Goal: Task Accomplishment & Management: Manage account settings

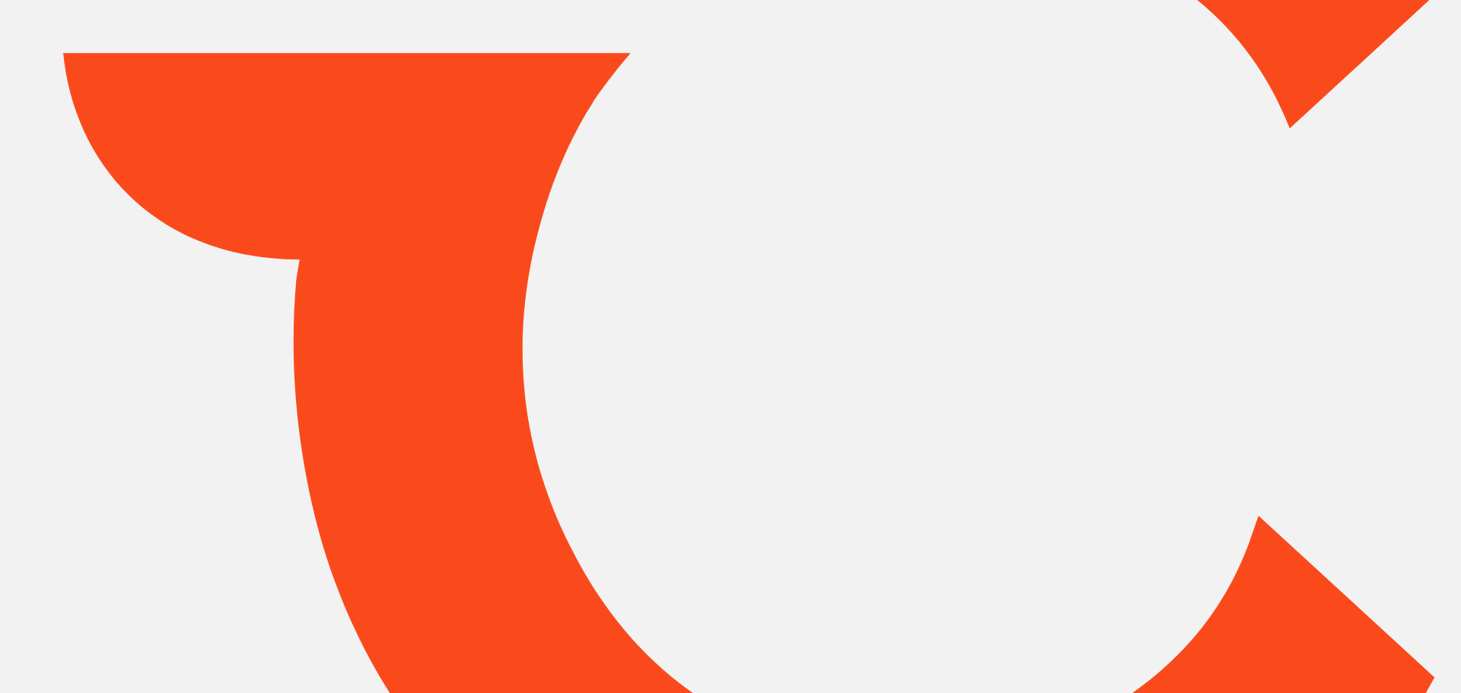
type input "*****"
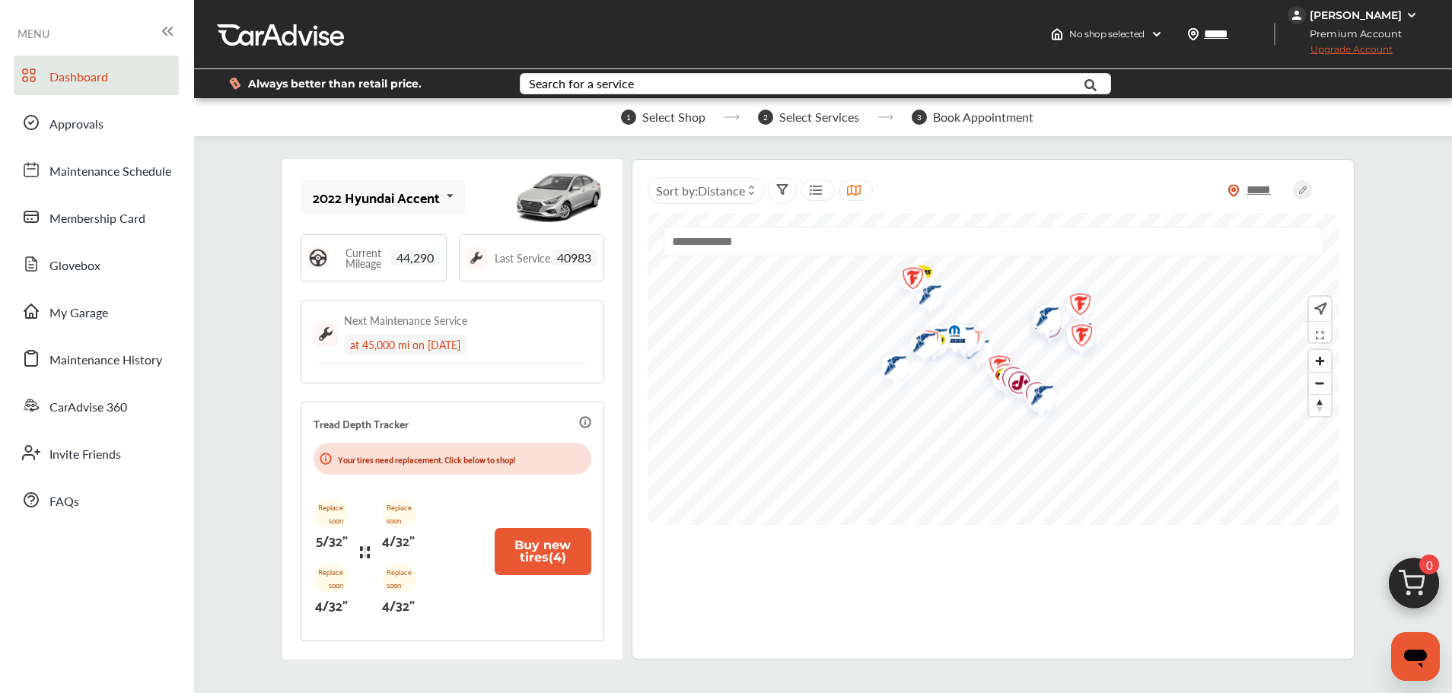
click at [1388, 53] on span "Upgrade Account" at bounding box center [1340, 52] width 105 height 19
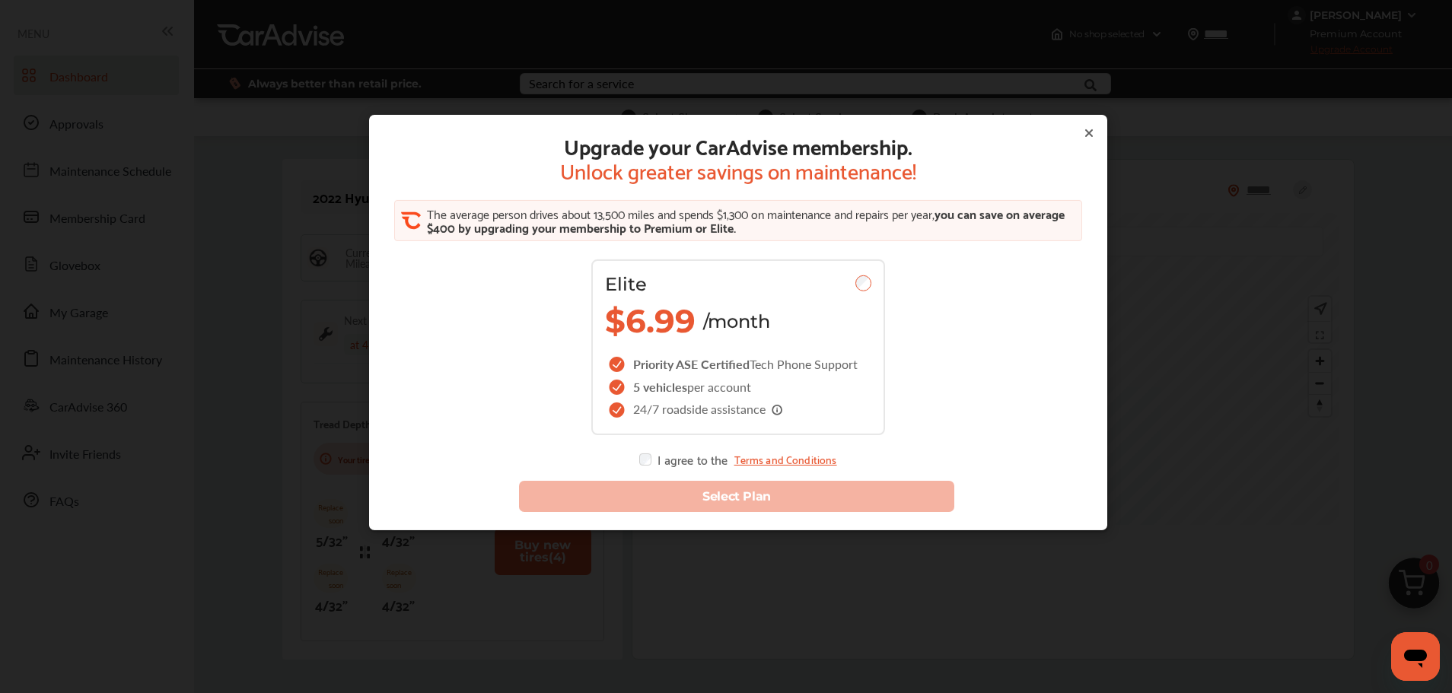
click at [1388, 53] on div "Upgrade your CarAdvise membership. Unlock greater savings on maintenance! The a…" at bounding box center [738, 359] width 1477 height 718
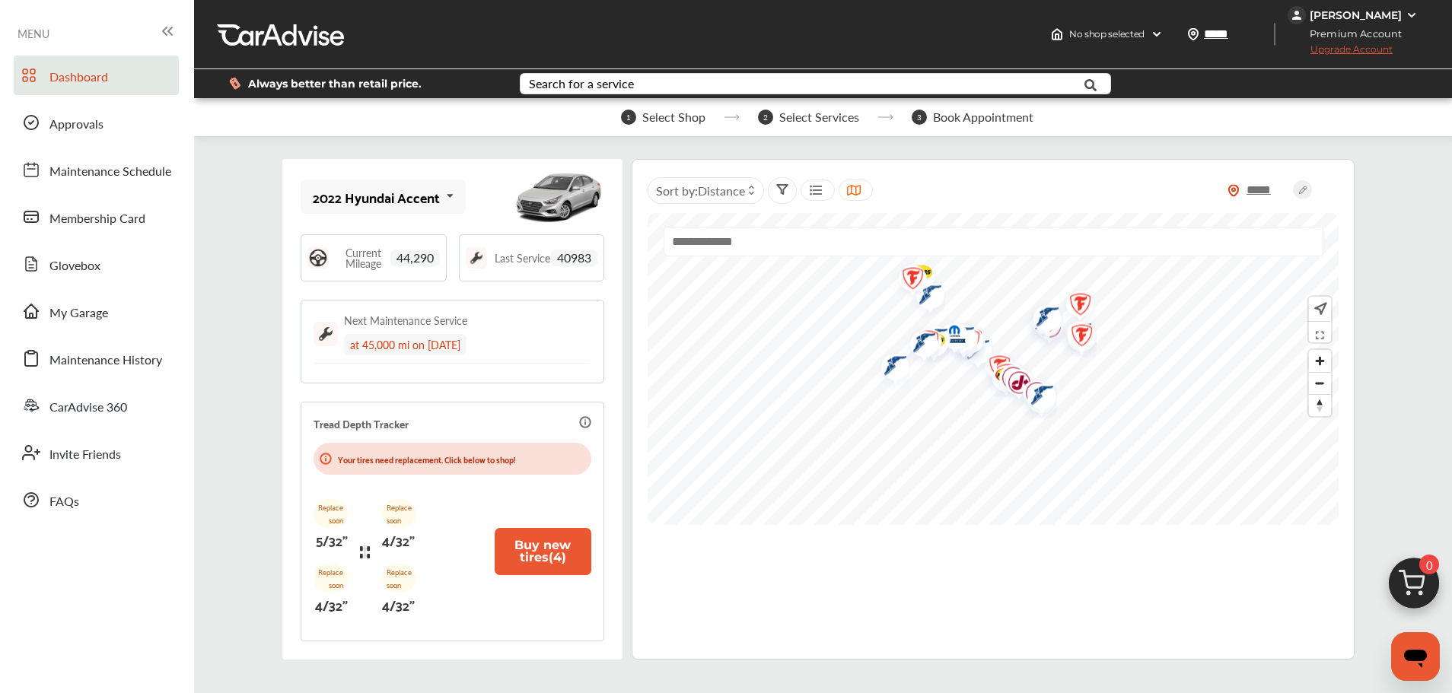
click at [1388, 53] on span "Upgrade Account" at bounding box center [1340, 52] width 105 height 19
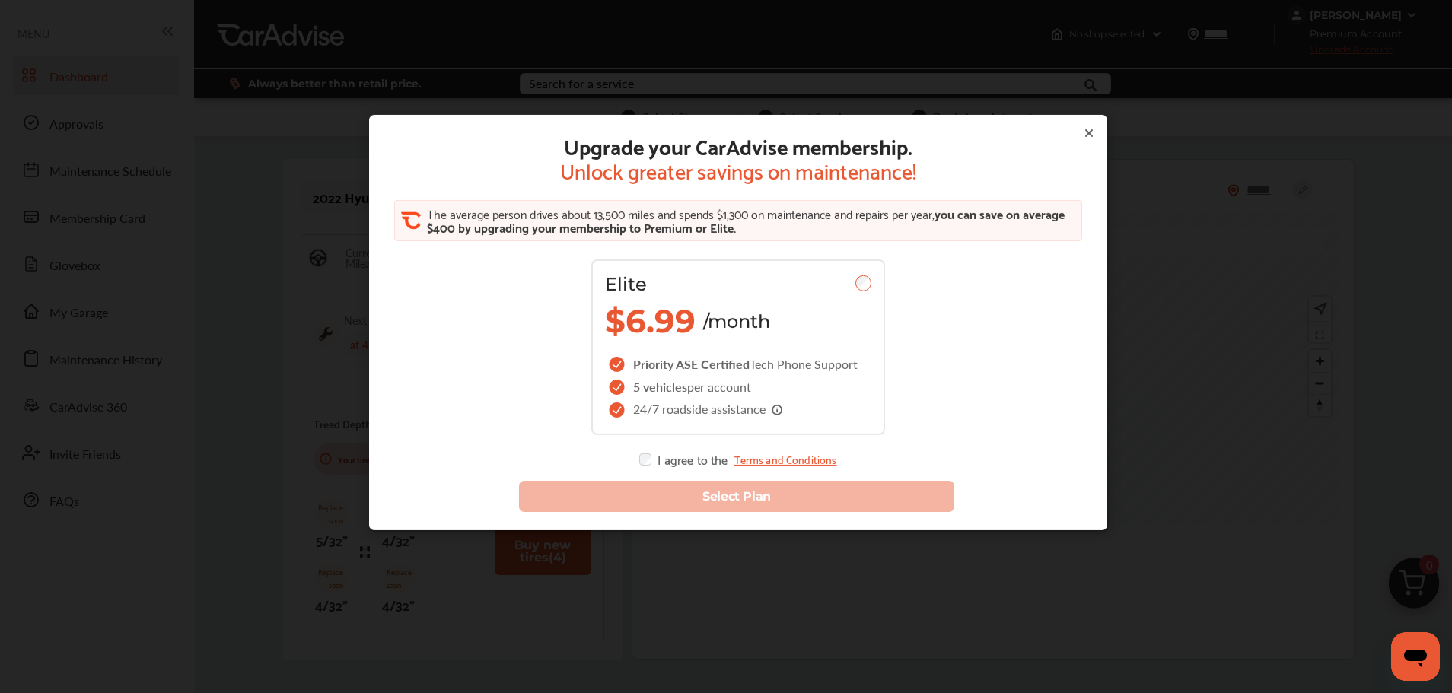
click at [1083, 132] on icon at bounding box center [1089, 133] width 12 height 12
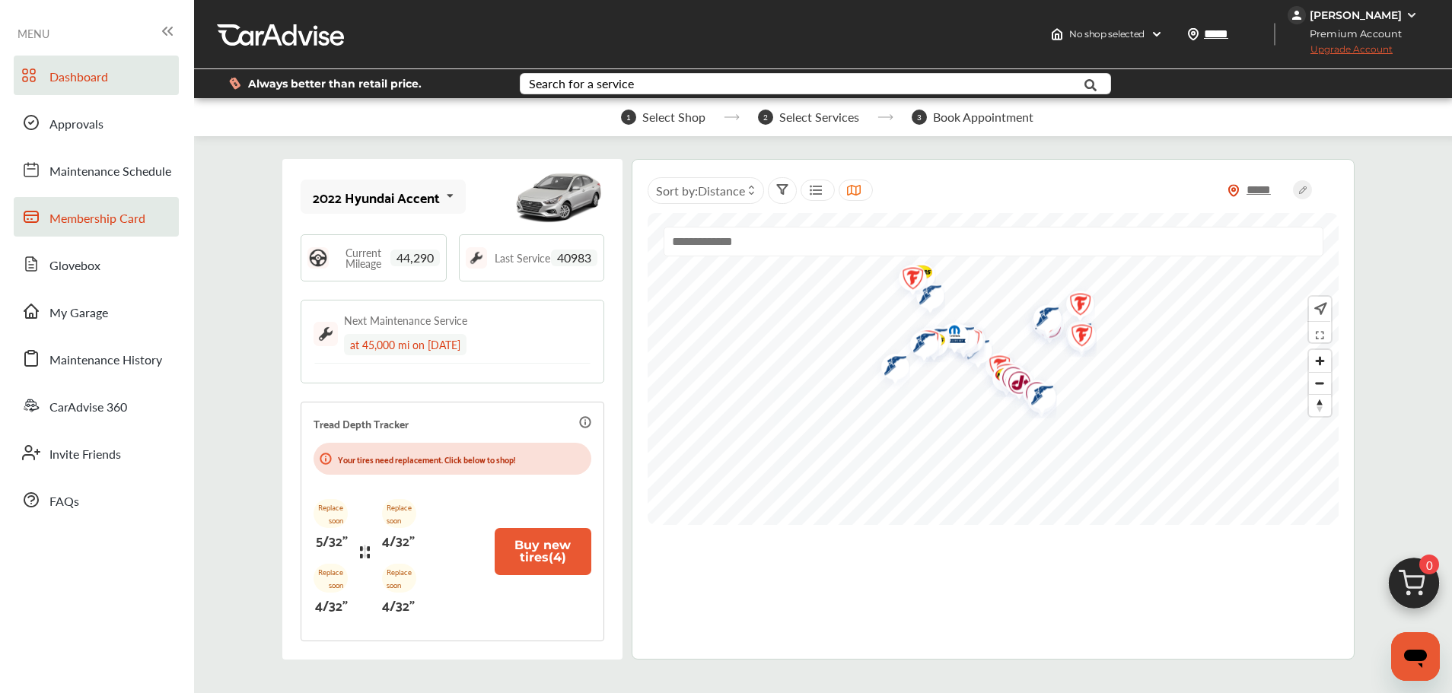
click at [55, 211] on span "Membership Card" at bounding box center [97, 219] width 96 height 20
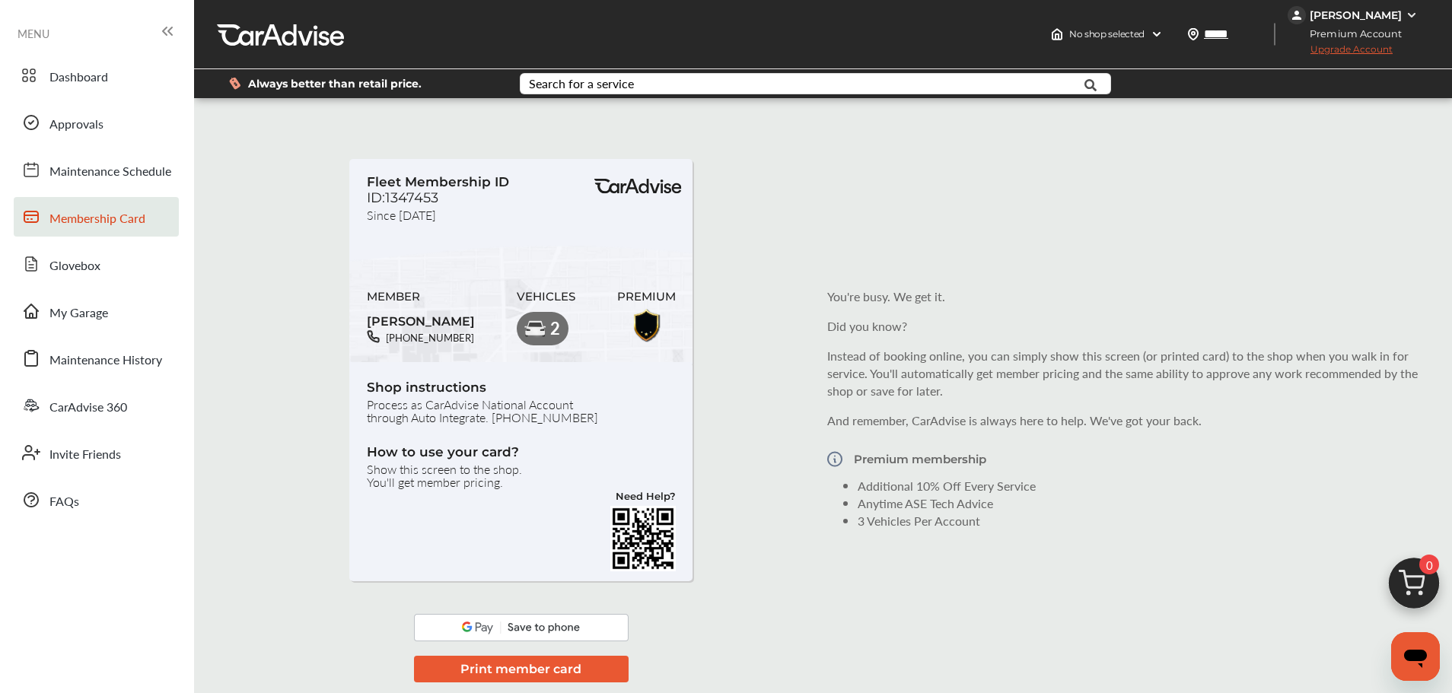
click at [1306, 18] on img at bounding box center [1297, 15] width 18 height 18
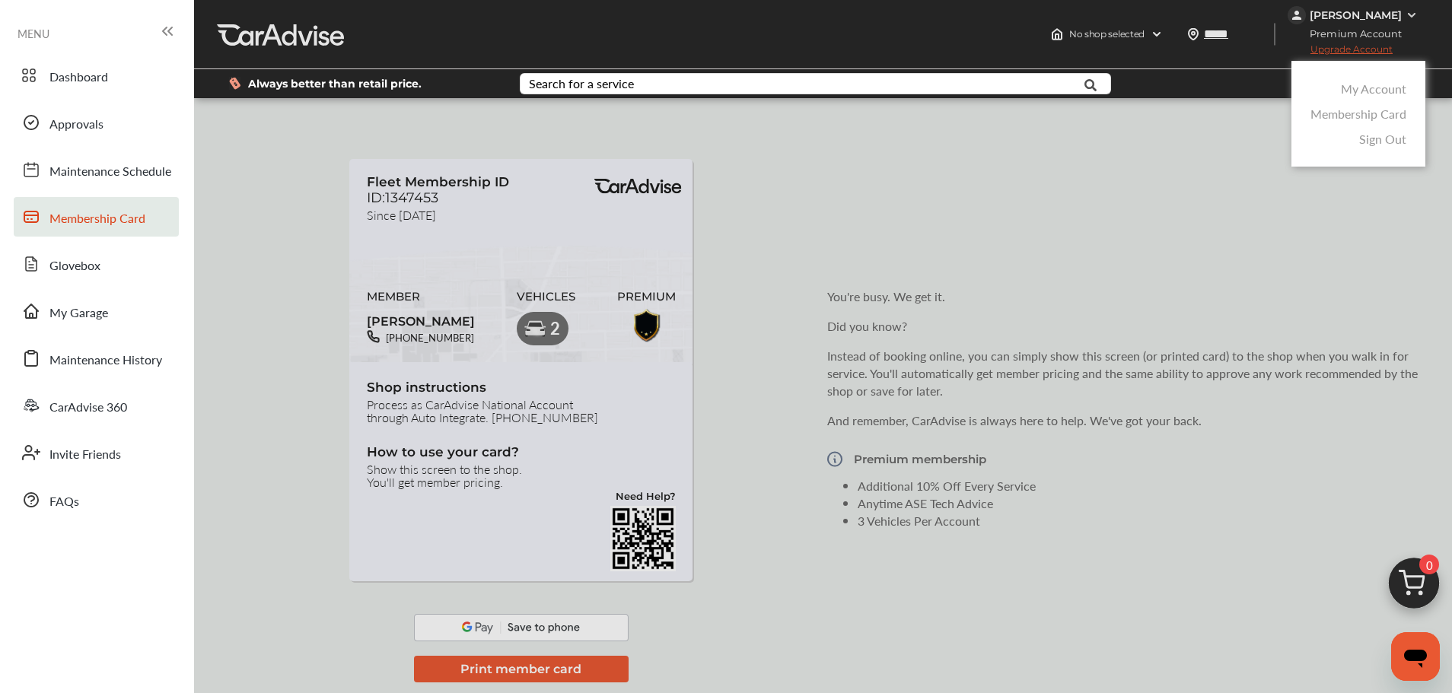
click at [1382, 94] on link "My Account" at bounding box center [1373, 89] width 65 height 18
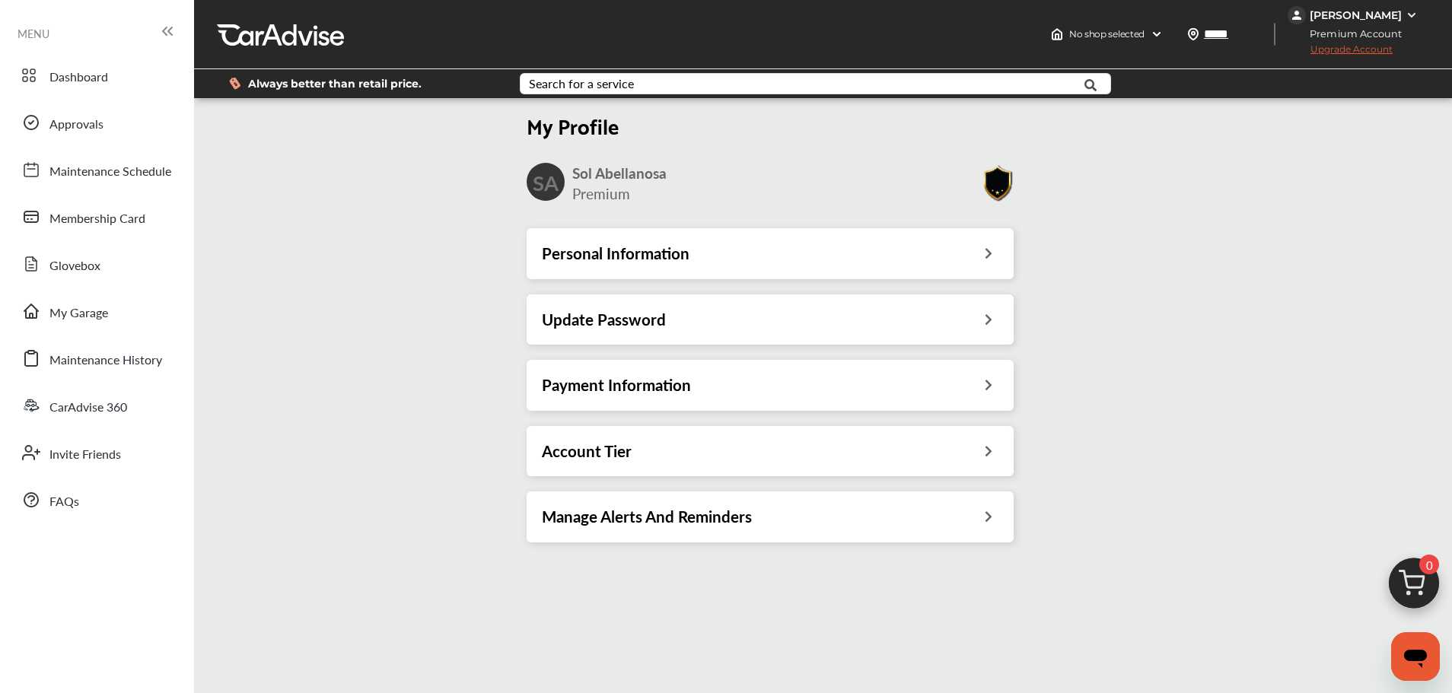
click at [677, 480] on div "Personal Information Update Password Payment Information Account Tier Manage Al…" at bounding box center [771, 392] width 512 height 329
click at [697, 452] on div "Account Tier" at bounding box center [770, 451] width 457 height 20
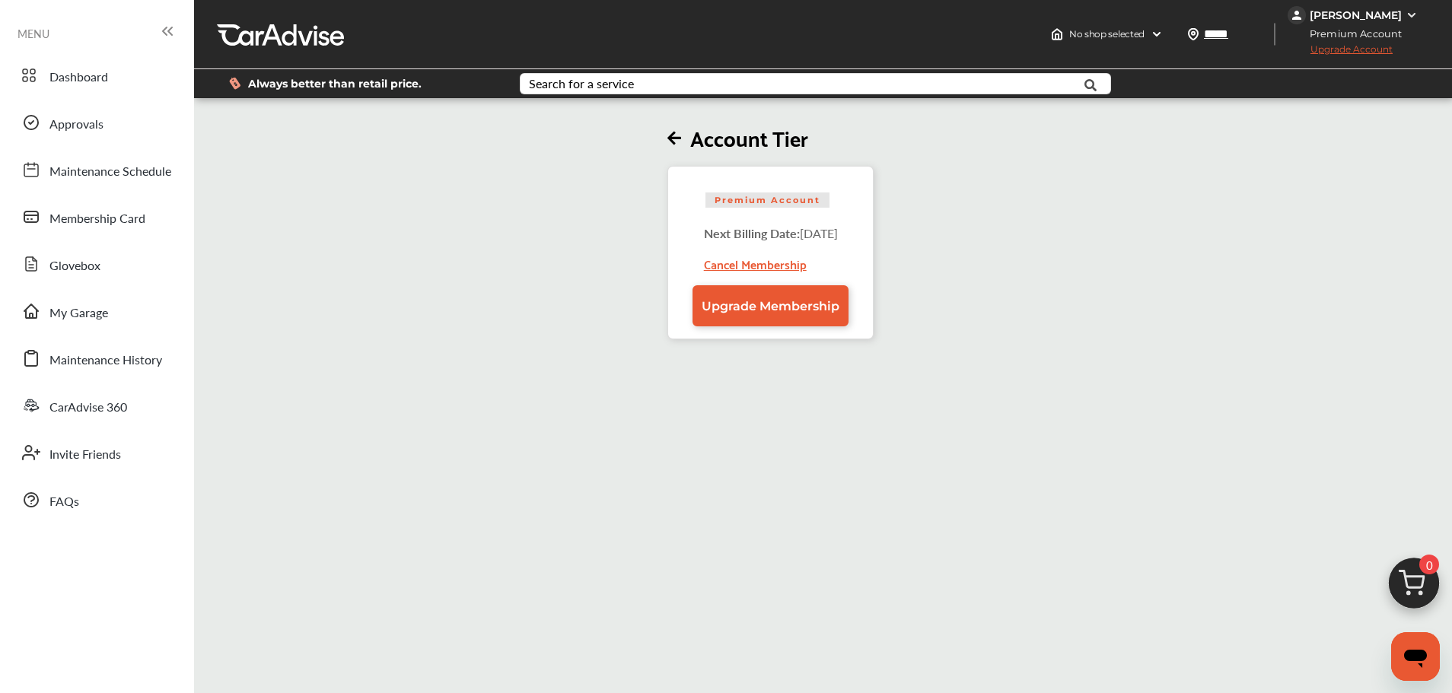
click at [744, 266] on div "Cancel Membership" at bounding box center [776, 258] width 145 height 32
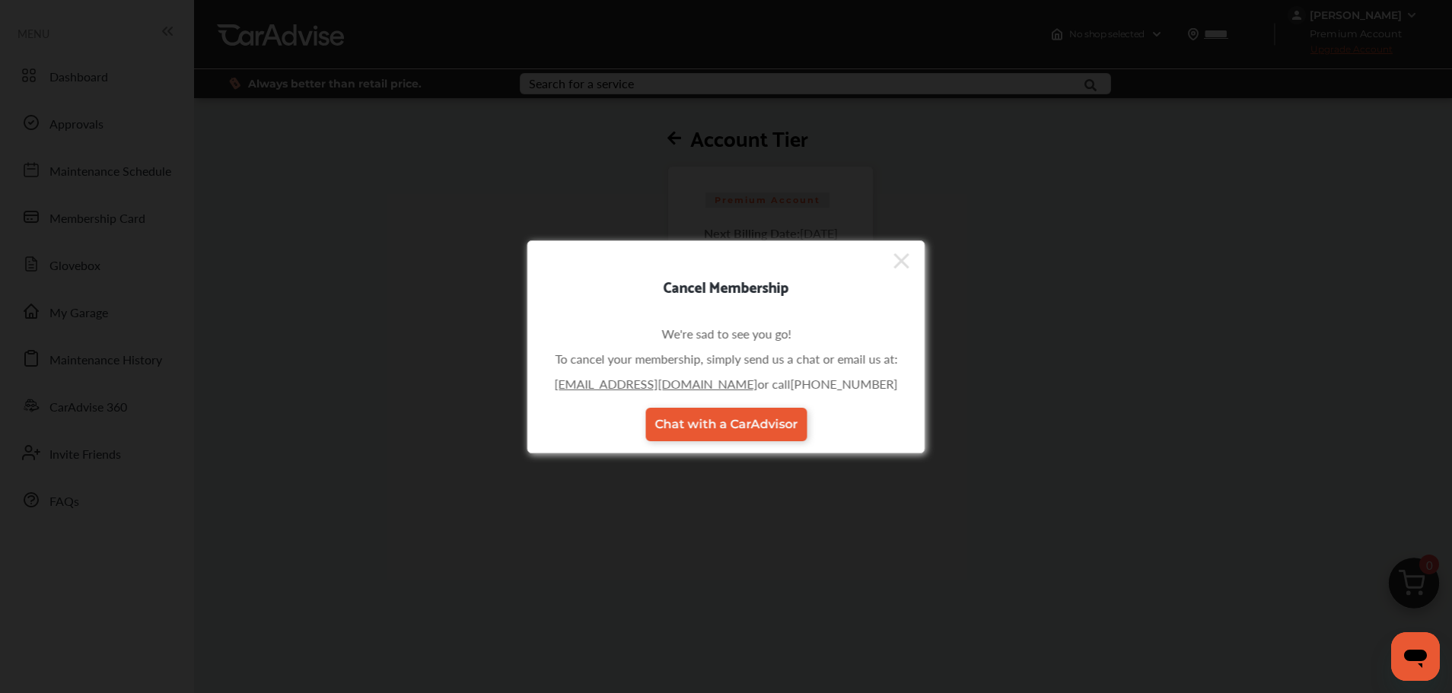
click at [703, 387] on link "[EMAIL_ADDRESS][DOMAIN_NAME]" at bounding box center [656, 384] width 203 height 18
click at [696, 437] on link "Chat with a CarAdvisor" at bounding box center [725, 424] width 161 height 33
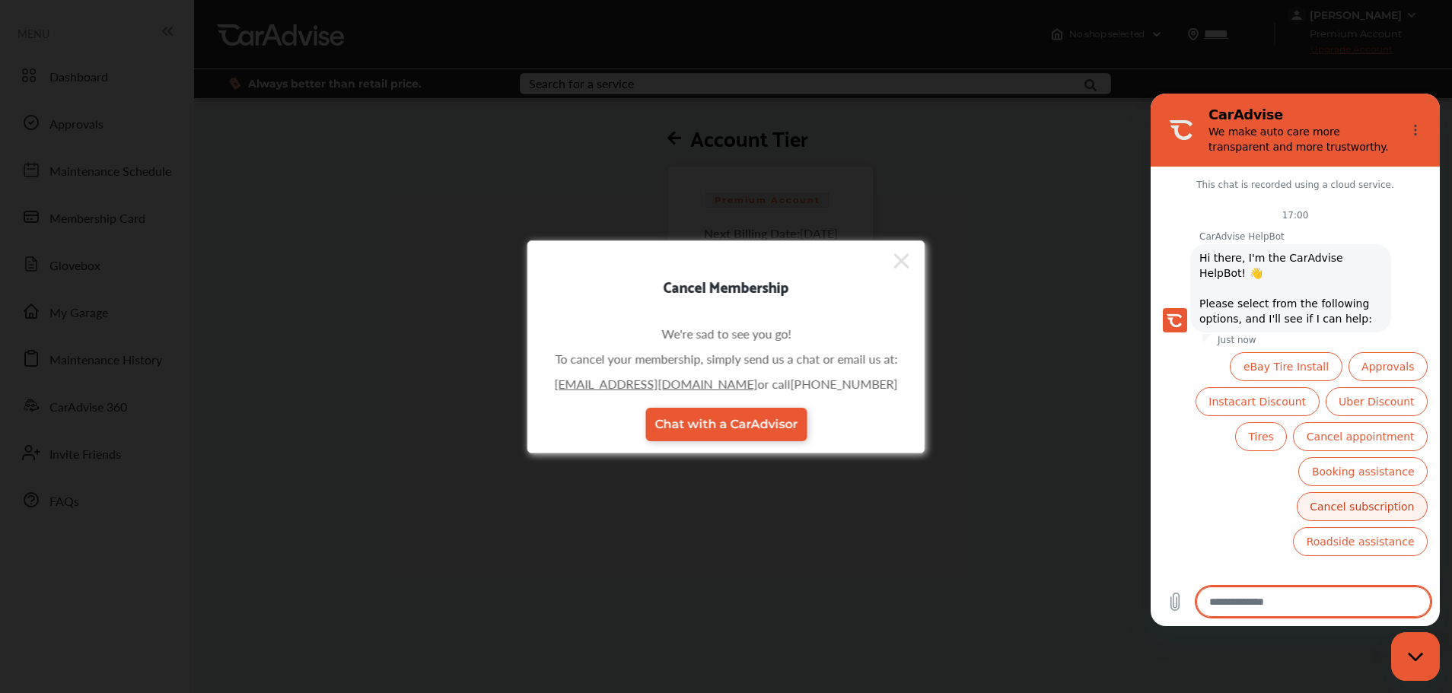
click at [1321, 504] on button "Cancel subscription" at bounding box center [1362, 506] width 131 height 29
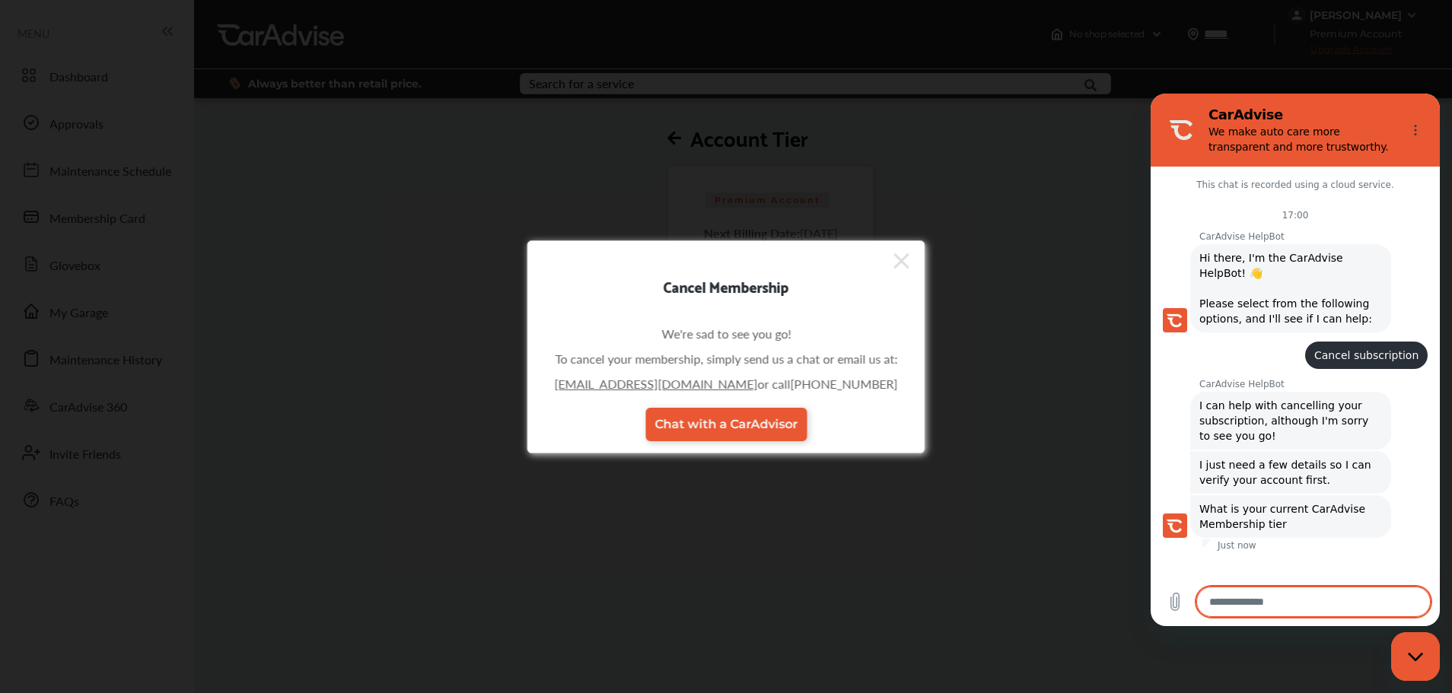
scroll to position [28, 0]
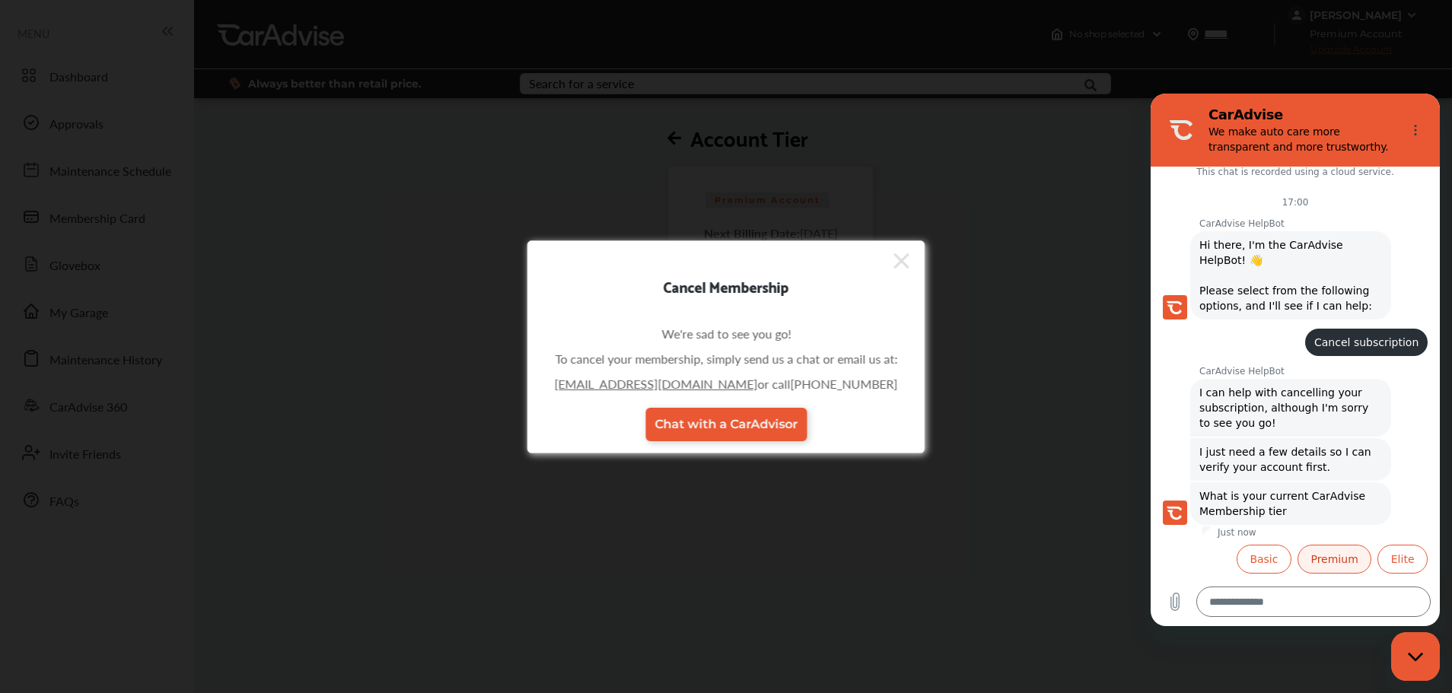
click at [1340, 566] on button "Premium" at bounding box center [1335, 559] width 74 height 29
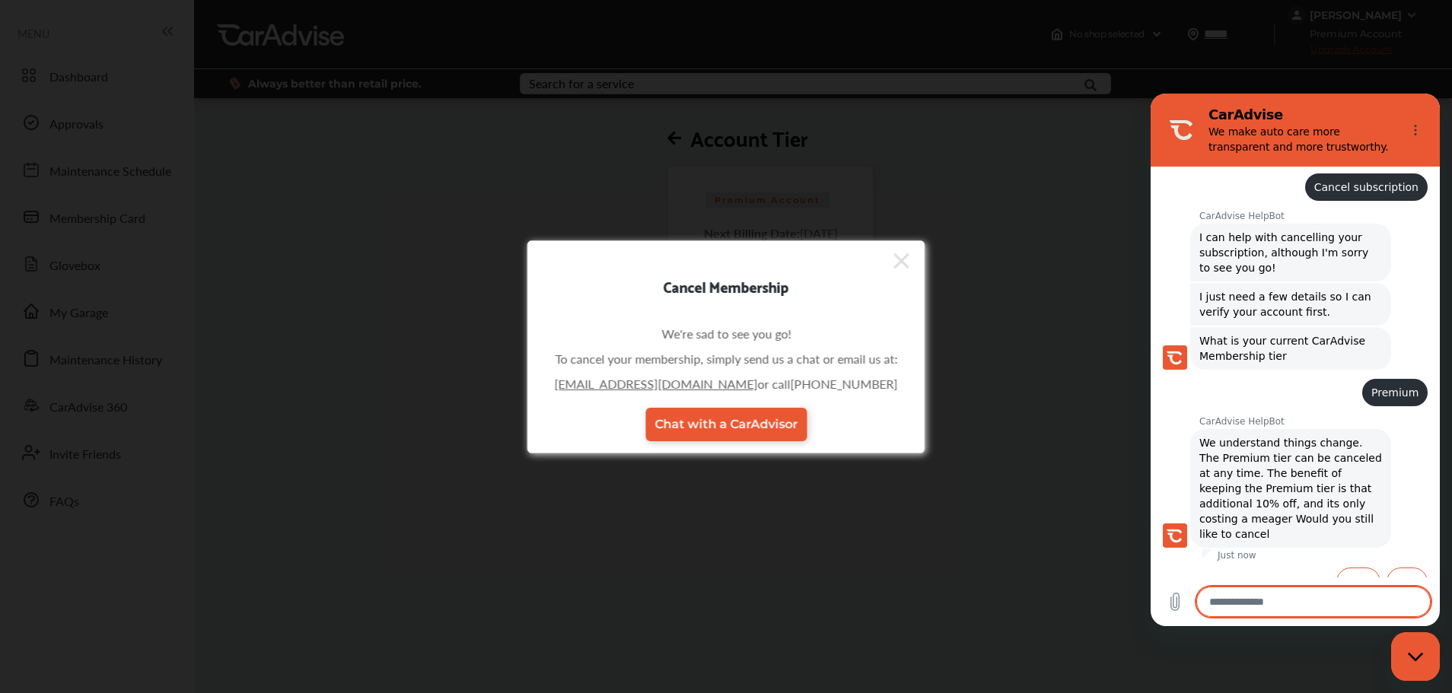
scroll to position [206, 0]
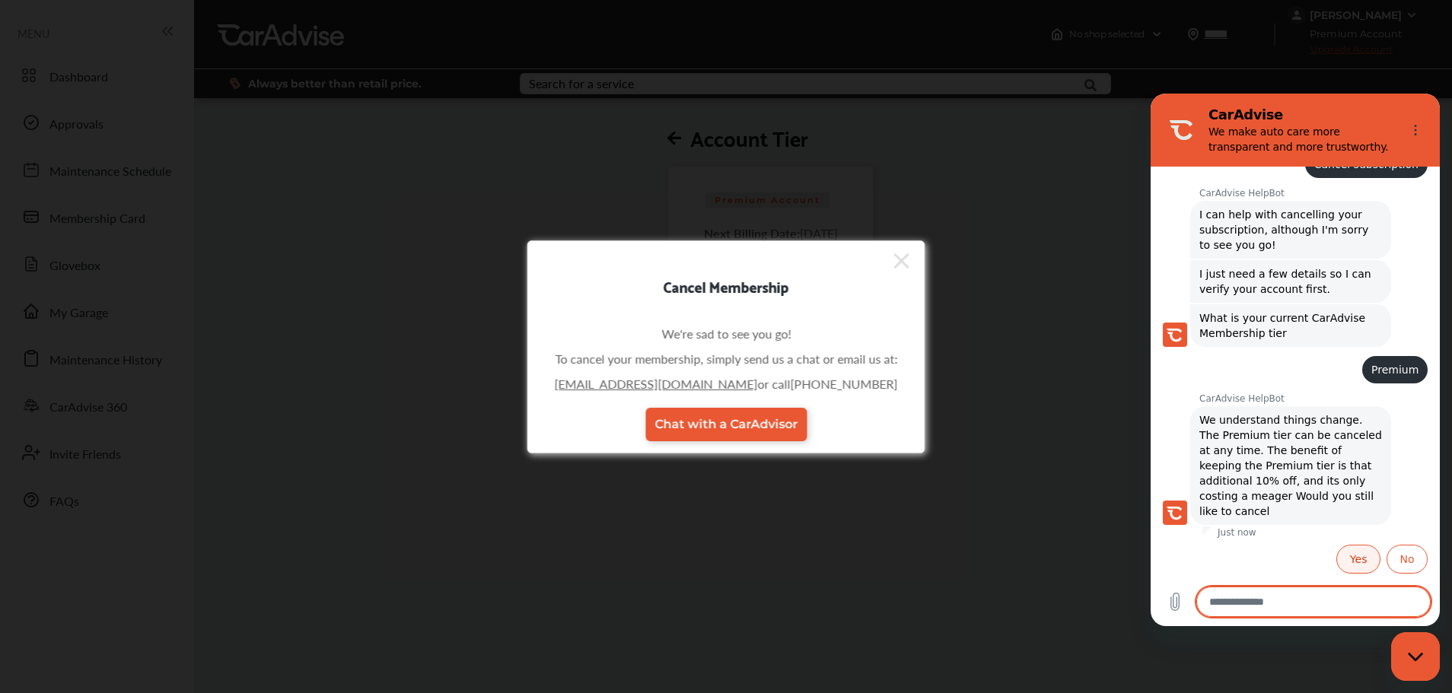
click at [1353, 569] on button "Yes" at bounding box center [1359, 559] width 44 height 29
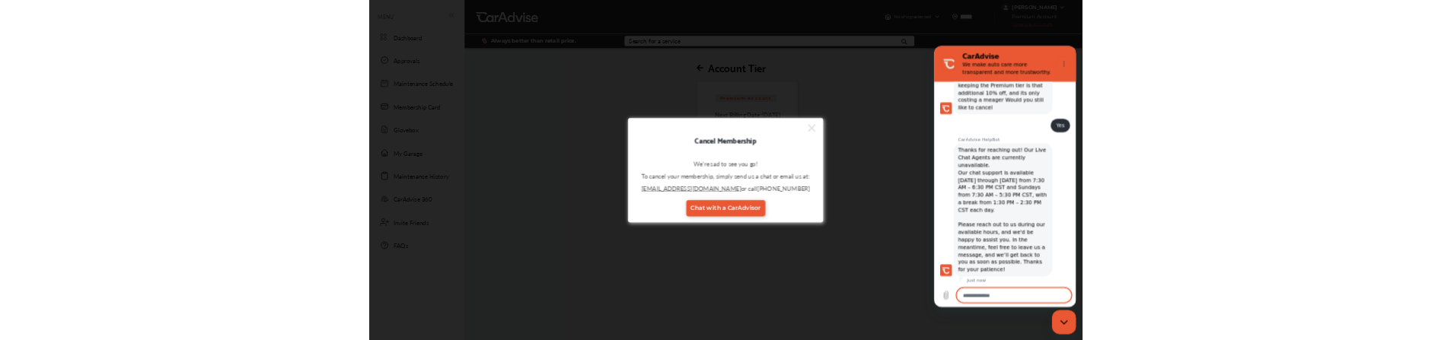
scroll to position [502, 0]
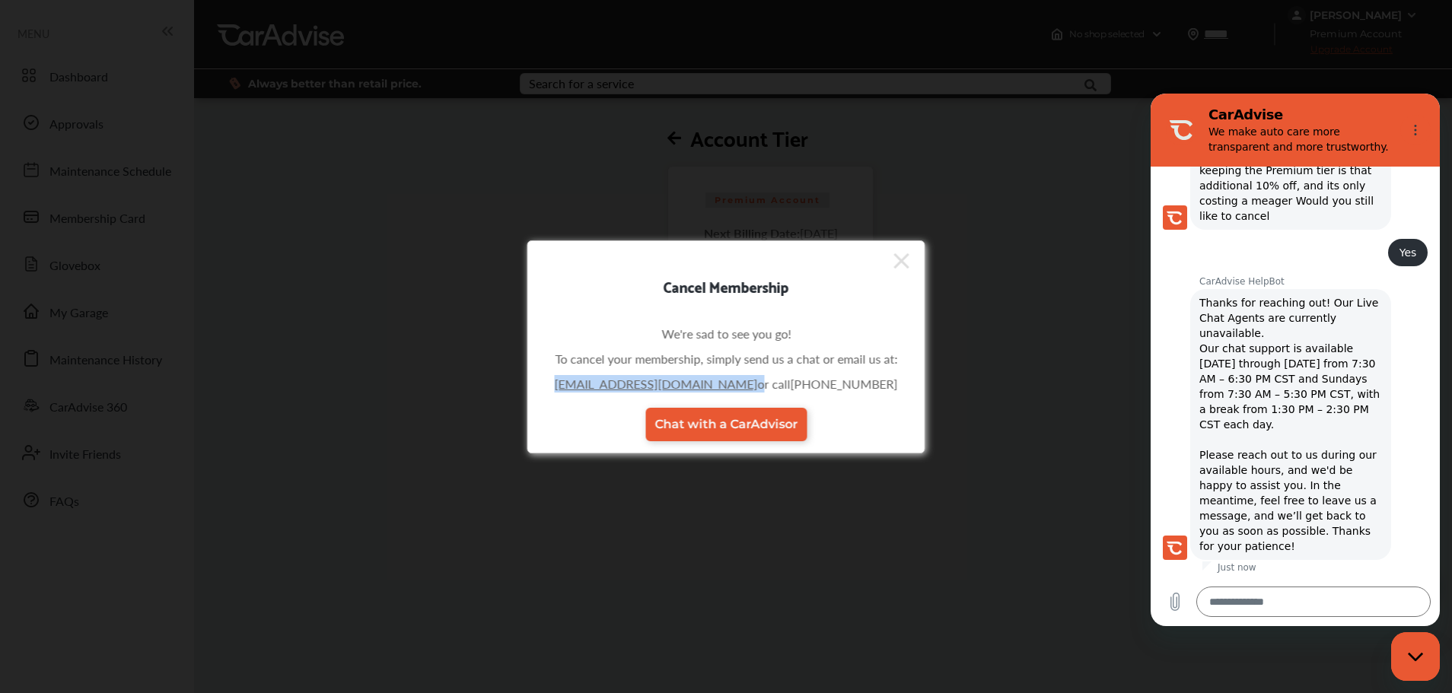
drag, startPoint x: 733, startPoint y: 390, endPoint x: 594, endPoint y: 380, distance: 139.6
click at [594, 380] on div "[EMAIL_ADDRESS][DOMAIN_NAME] or call [PHONE_NUMBER]" at bounding box center [726, 384] width 343 height 18
copy div "[EMAIL_ADDRESS][DOMAIN_NAME]"
click at [758, 381] on span "or call" at bounding box center [774, 384] width 33 height 18
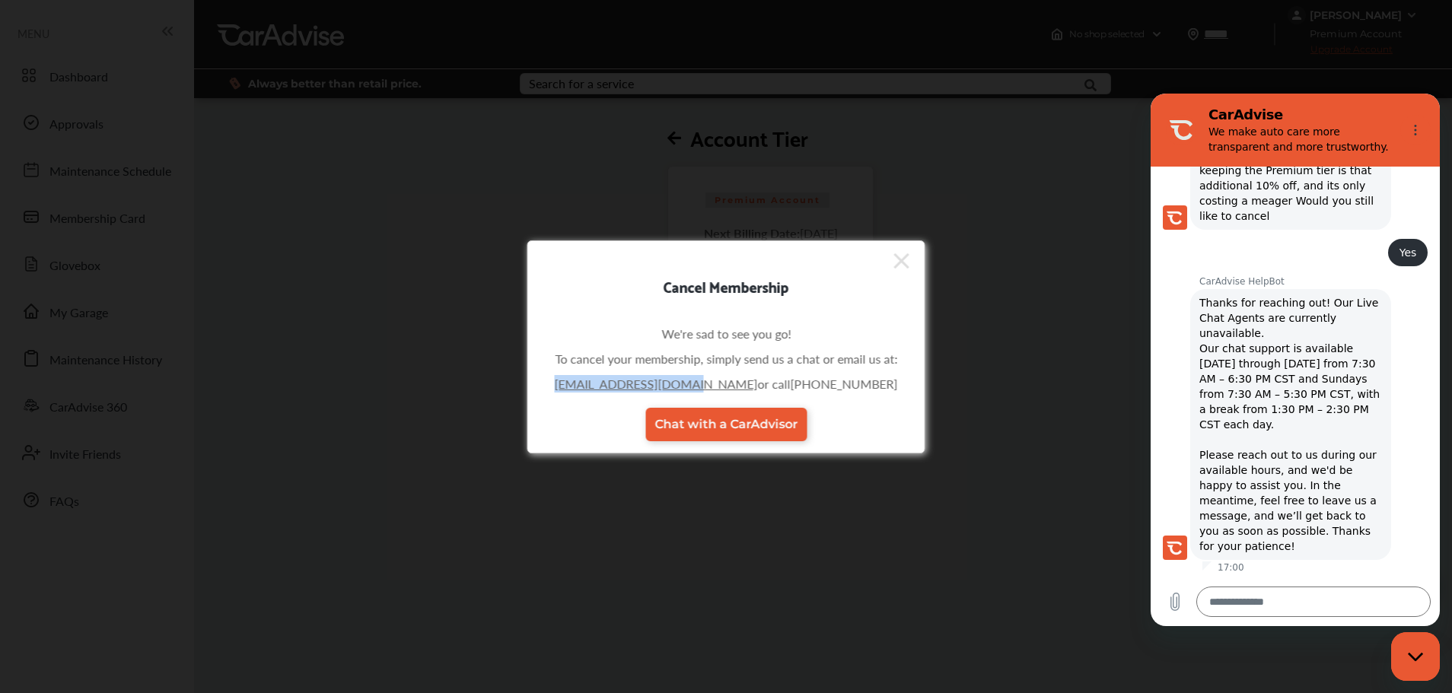
drag, startPoint x: 732, startPoint y: 386, endPoint x: 600, endPoint y: 387, distance: 132.5
click at [600, 387] on div "[EMAIL_ADDRESS][DOMAIN_NAME] or call [PHONE_NUMBER]" at bounding box center [726, 384] width 343 height 18
click at [1353, 68] on div "Cancel Membership We're sad to see you go! To cancel your membership, simply se…" at bounding box center [726, 346] width 1452 height 693
click at [900, 266] on icon at bounding box center [901, 261] width 15 height 24
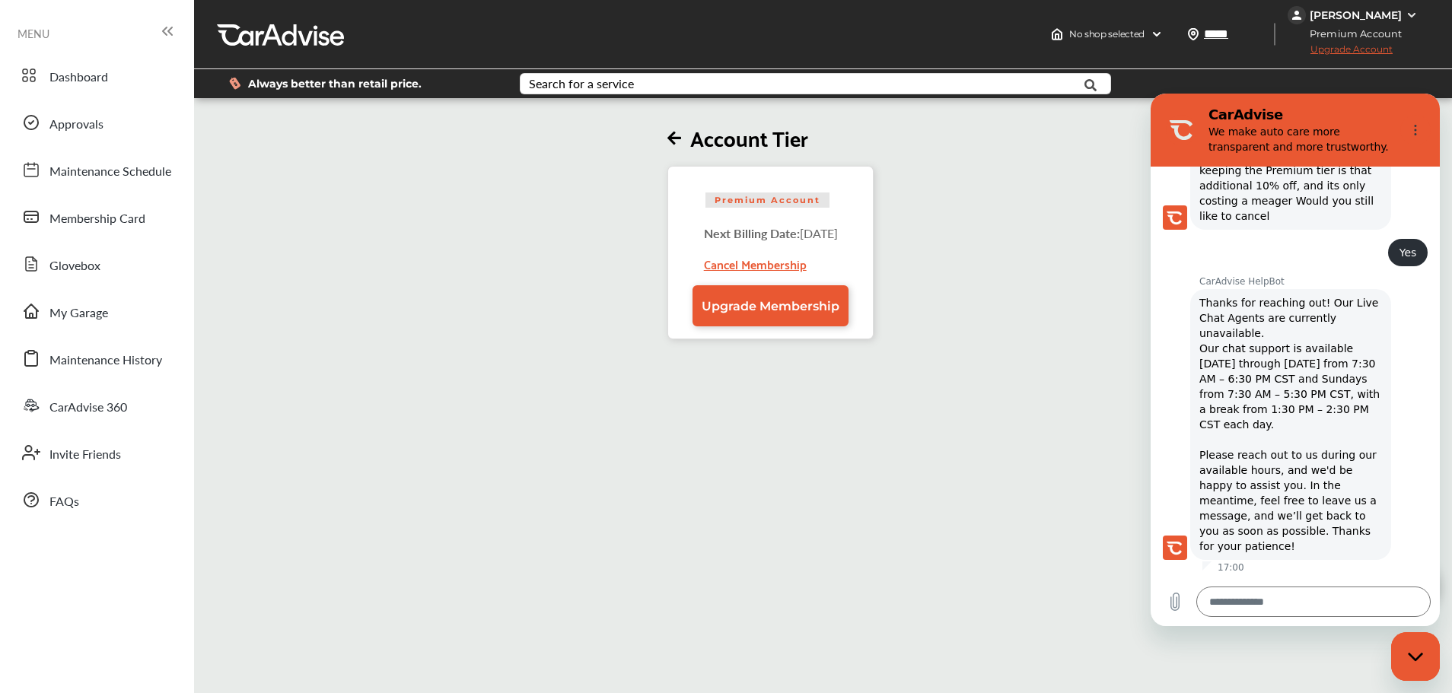
click at [1373, 23] on div "[PERSON_NAME]" at bounding box center [1355, 15] width 134 height 18
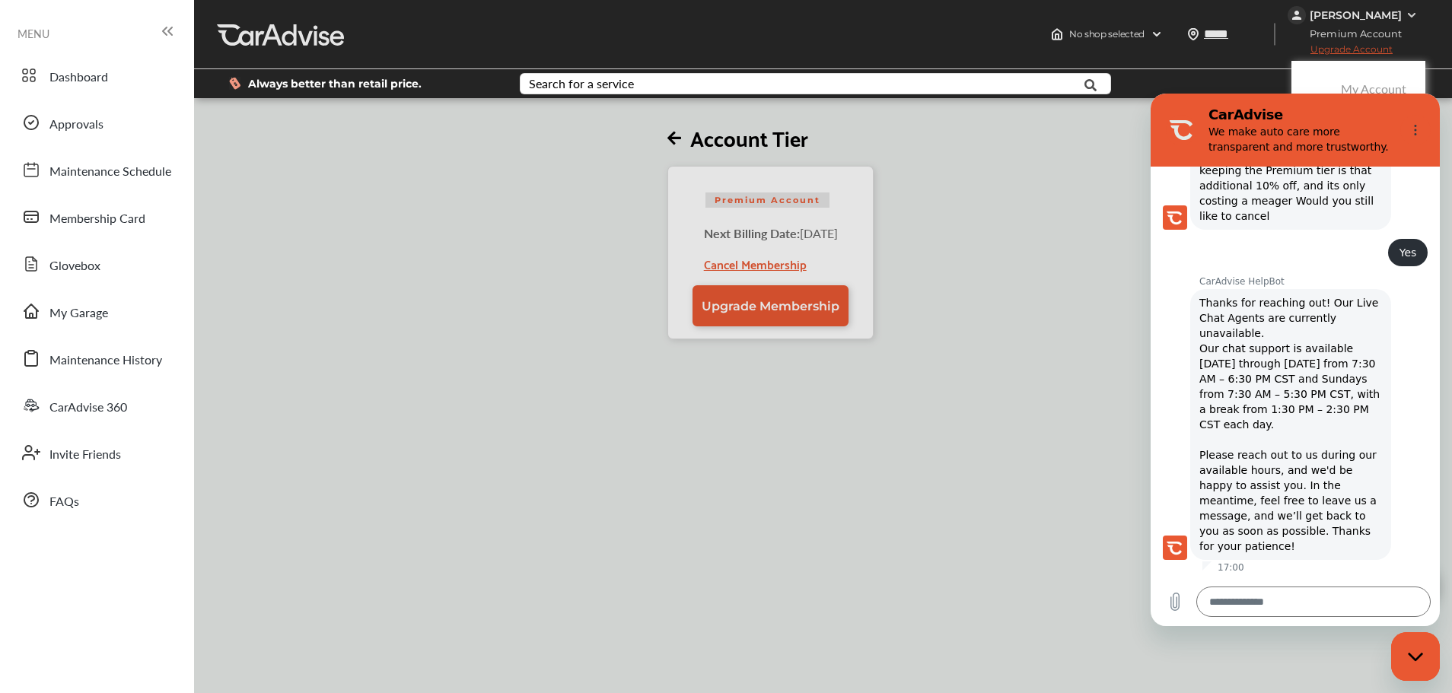
click at [1319, 16] on div at bounding box center [726, 385] width 1452 height 770
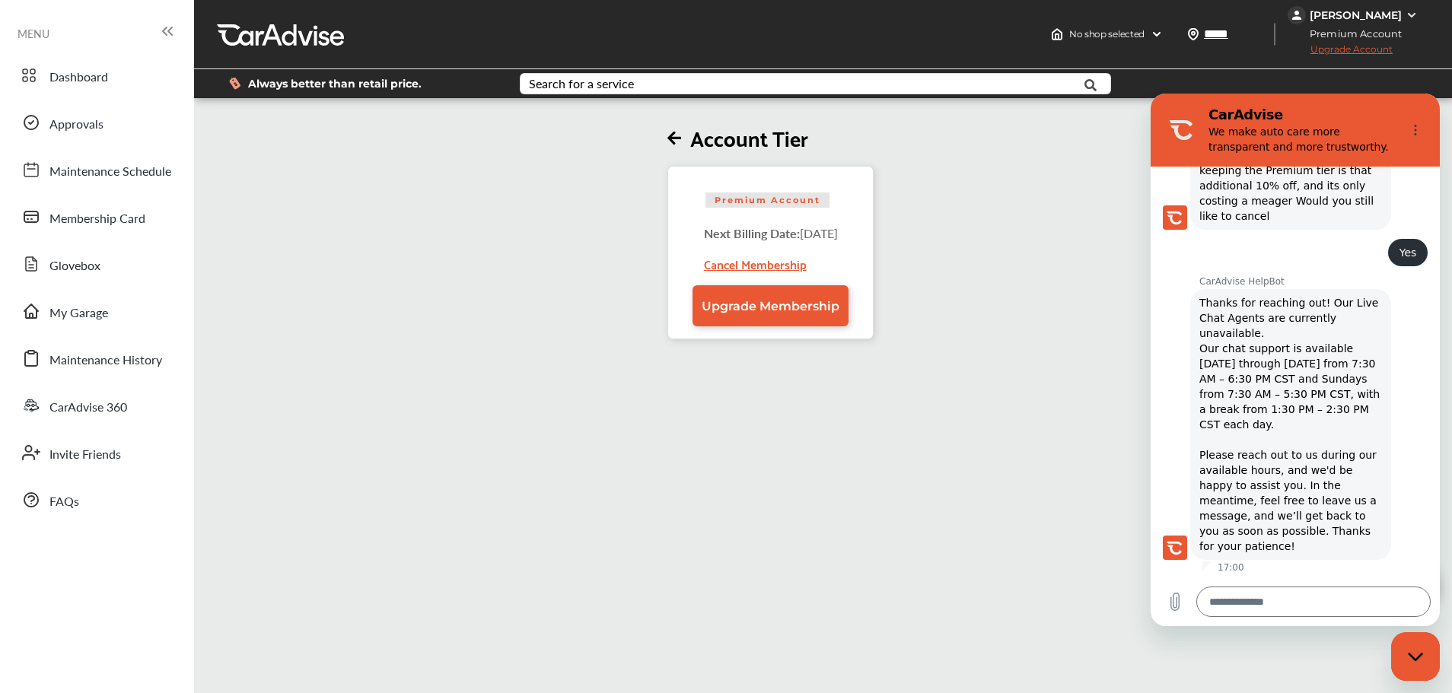
click at [1088, 673] on div "Account Tier Premium Account Next Billing Date: [DATE] Cancel Membership Upgrad…" at bounding box center [764, 447] width 1149 height 693
click at [78, 56] on link "Dashboard" at bounding box center [96, 76] width 165 height 40
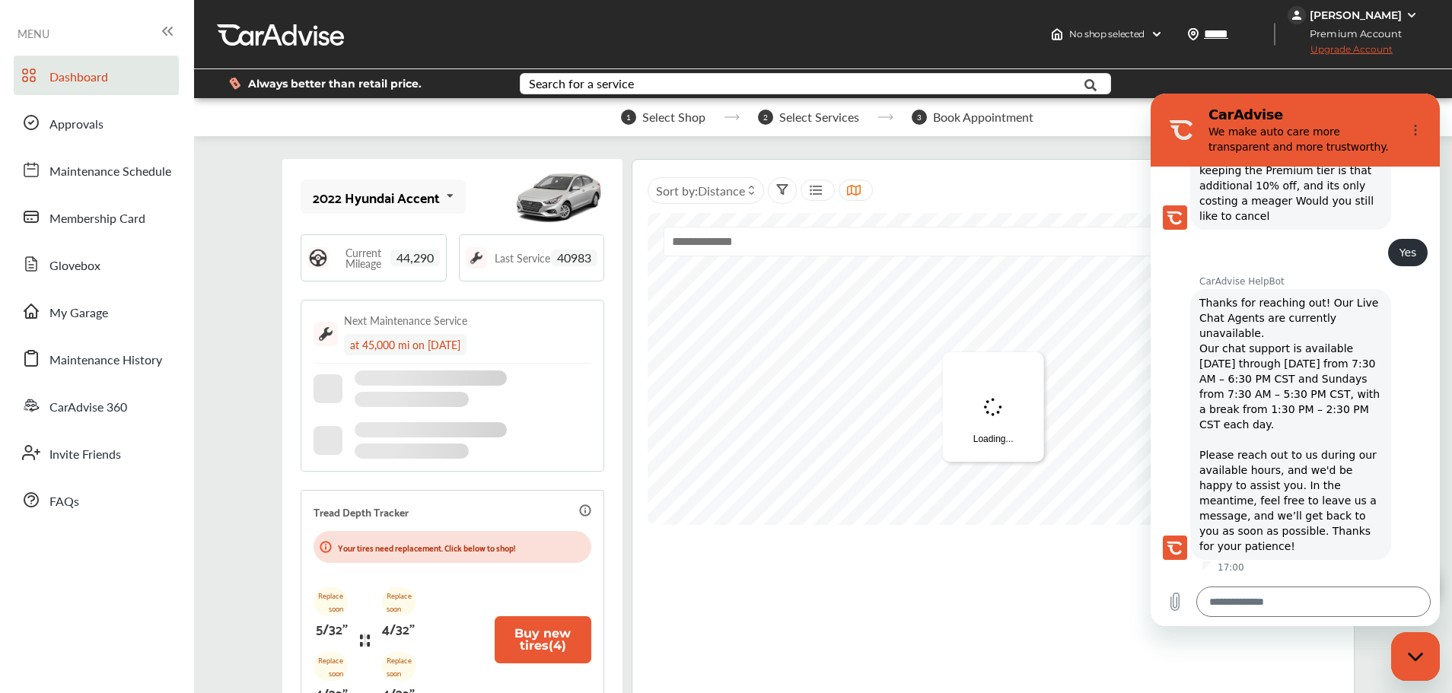
click at [35, 33] on span "MENU" at bounding box center [34, 33] width 32 height 12
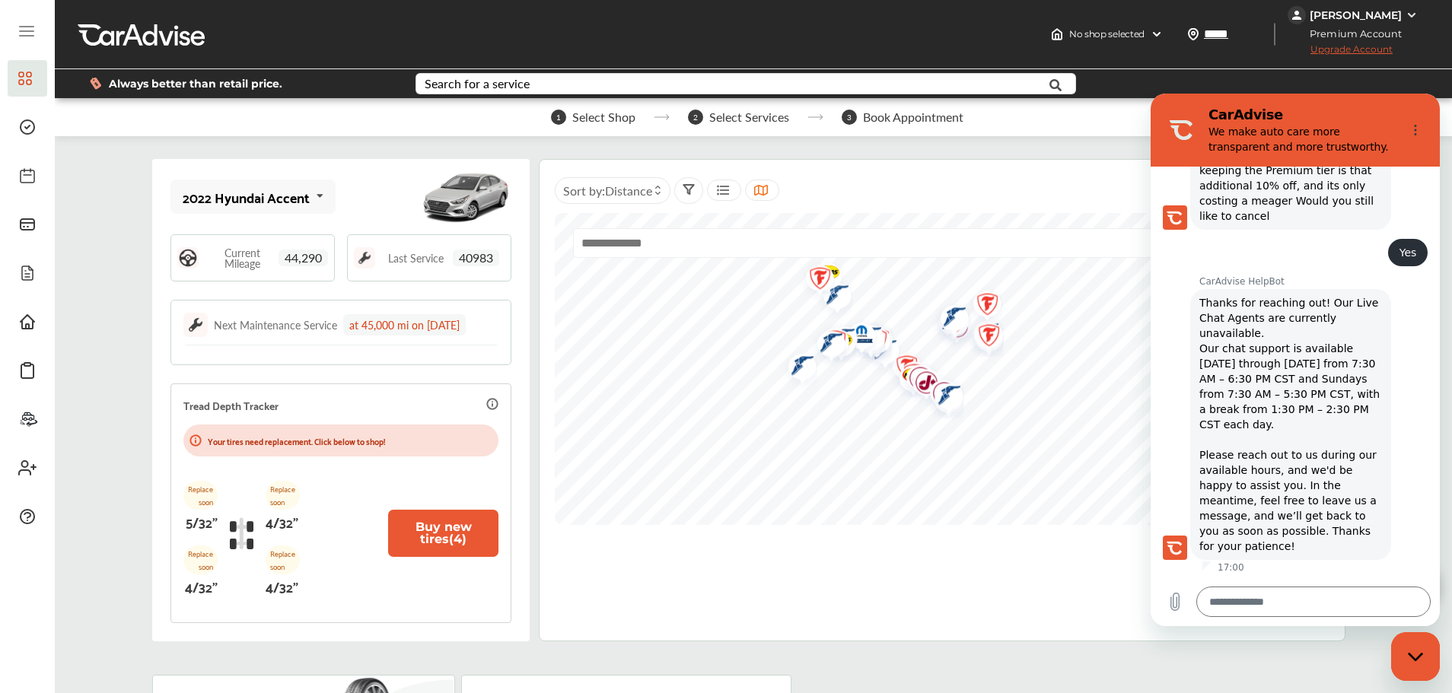
click at [1347, 19] on div "[PERSON_NAME]" at bounding box center [1356, 15] width 92 height 14
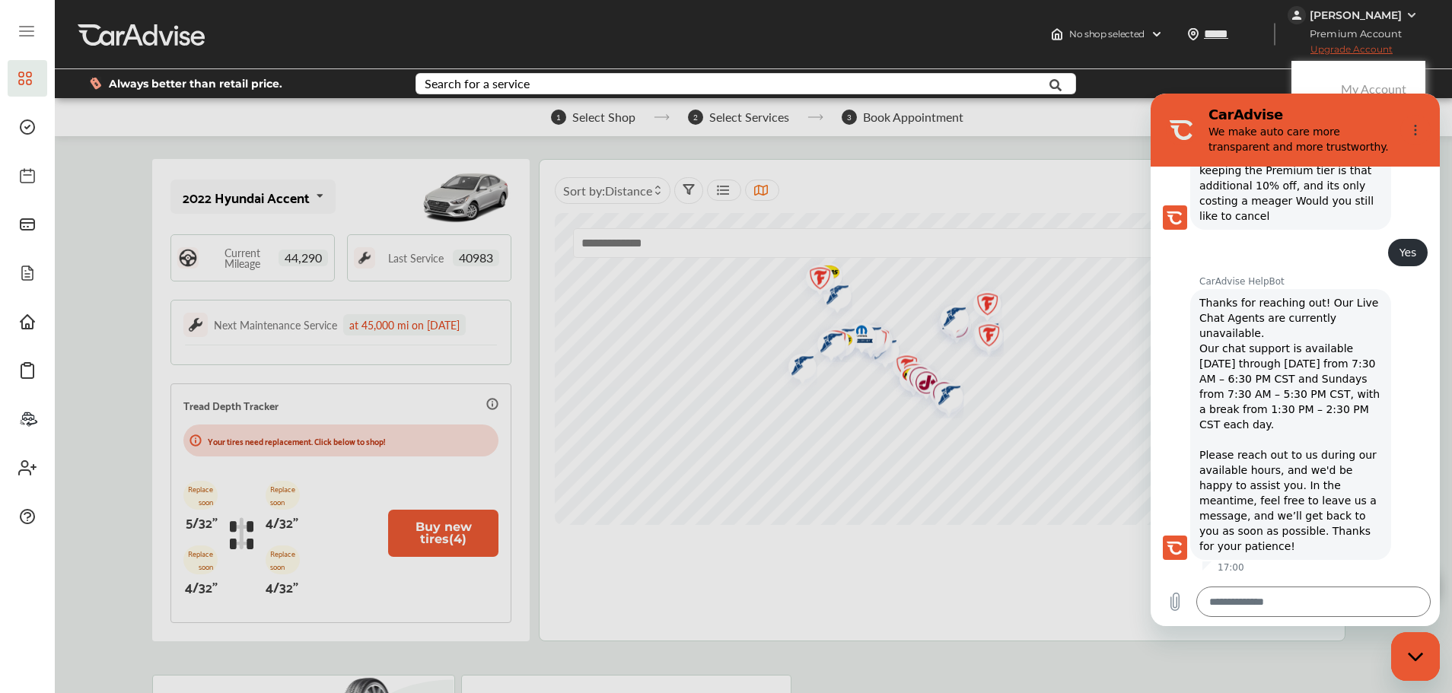
click at [1371, 88] on link "My Account" at bounding box center [1373, 89] width 65 height 18
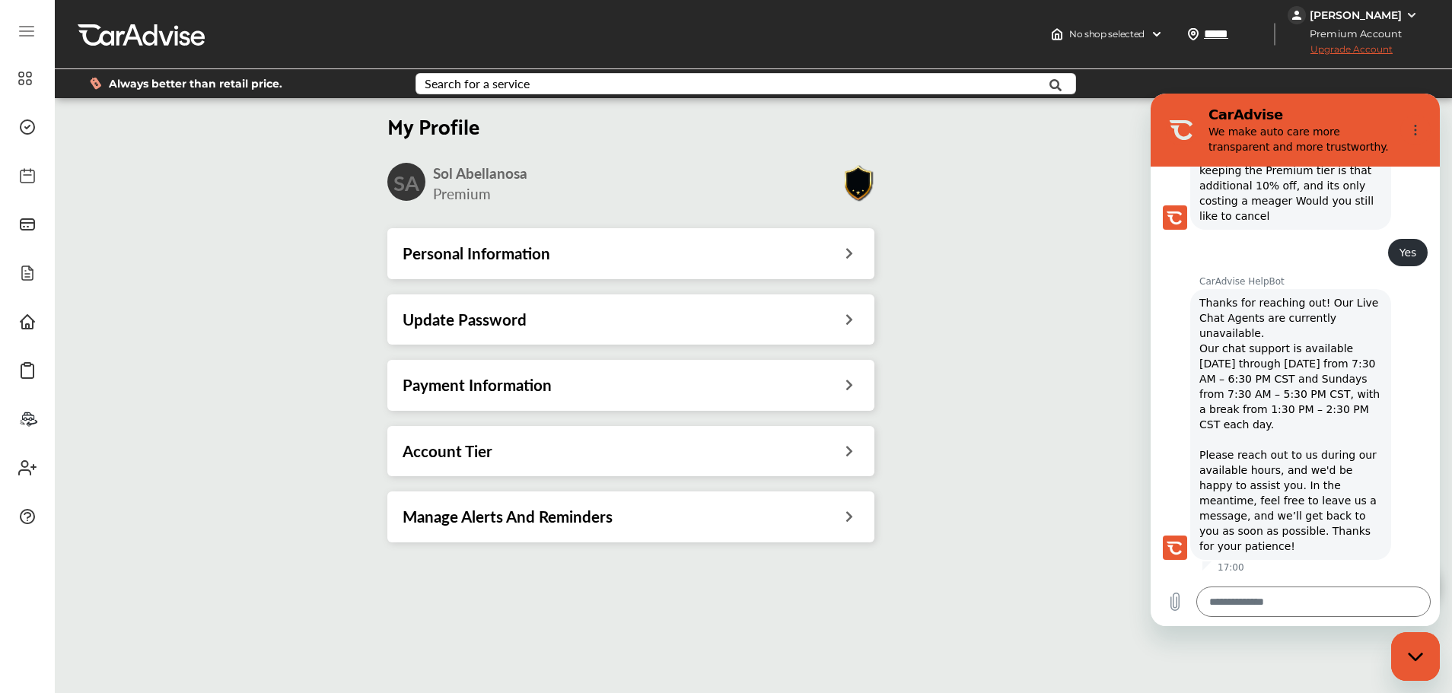
click at [551, 277] on div "Personal Information" at bounding box center [630, 253] width 487 height 50
click at [24, 75] on icon at bounding box center [25, 78] width 14 height 18
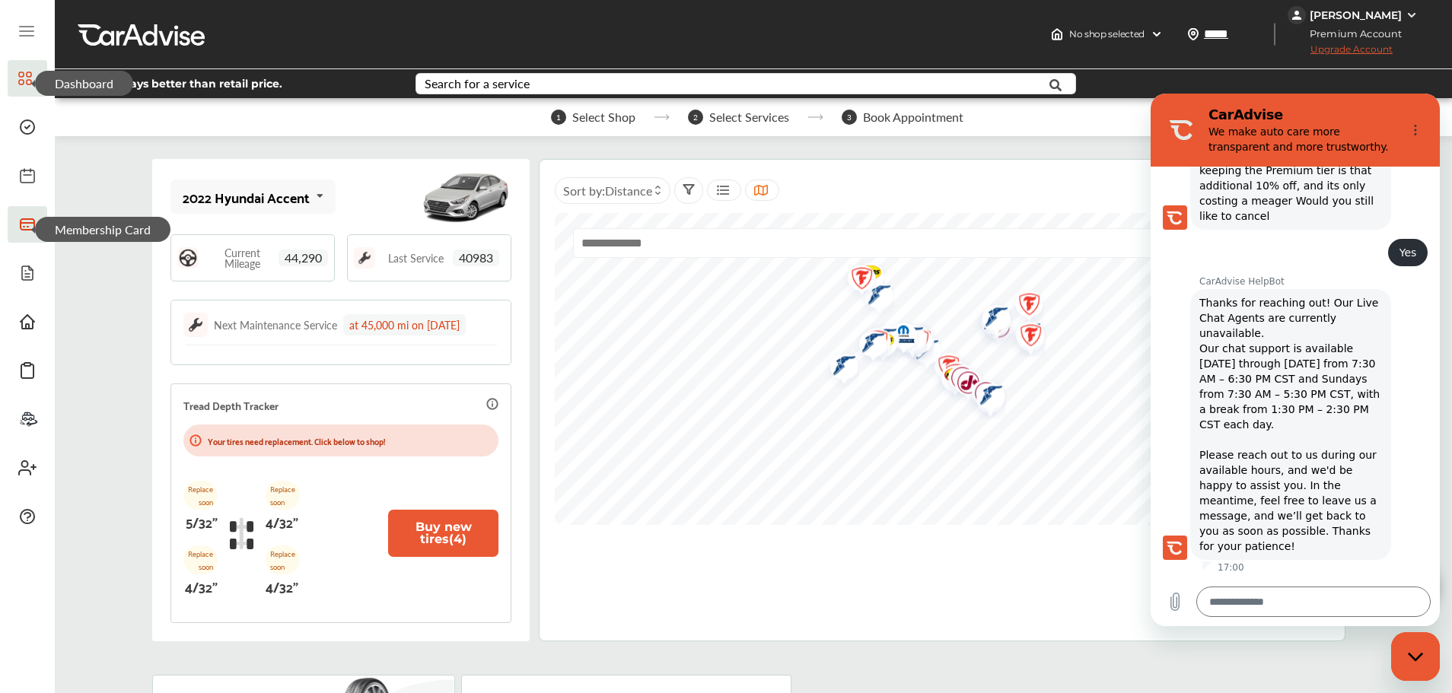
click at [30, 222] on icon at bounding box center [27, 224] width 18 height 18
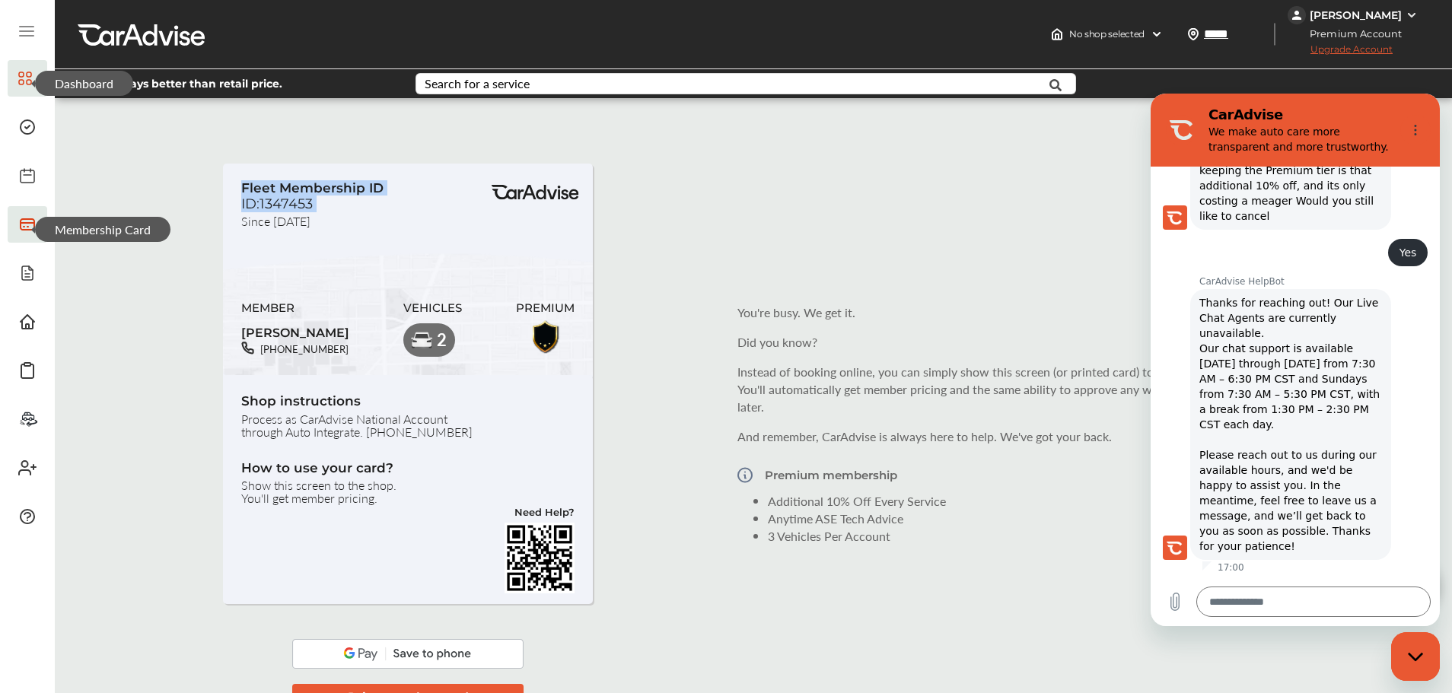
drag, startPoint x: 319, startPoint y: 207, endPoint x: 237, endPoint y: 186, distance: 84.7
click at [237, 186] on div "Fleet Membership ID ID:1347453 Since [DATE] MEMBER [PERSON_NAME] [PHONE_NUMBER]…" at bounding box center [408, 273] width 371 height 219
copy div "Fleet Membership ID ID:1347453"
click at [339, 223] on div "Fleet Membership ID ID:1347453 Since [DATE]" at bounding box center [312, 202] width 142 height 45
click at [285, 203] on span "ID:1347453" at bounding box center [277, 204] width 72 height 17
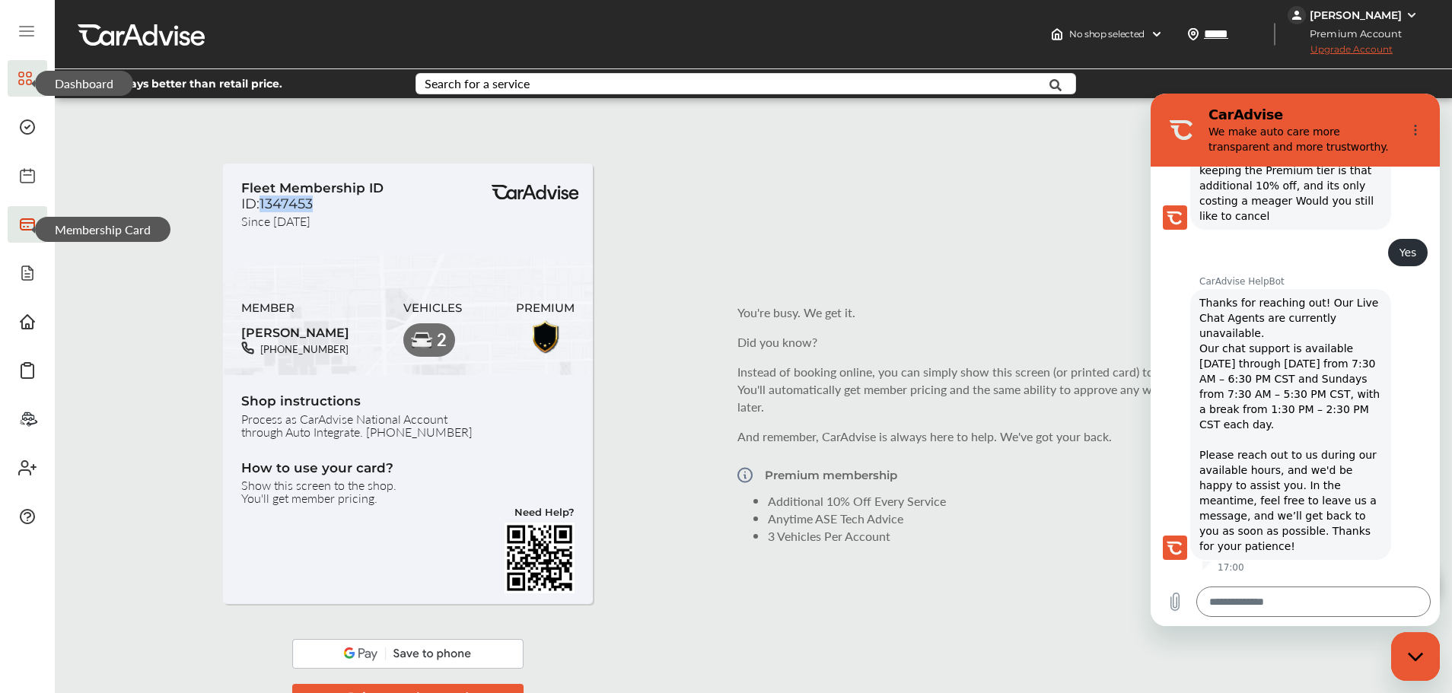
click at [284, 203] on span "ID:1347453" at bounding box center [277, 204] width 72 height 17
click at [297, 185] on span "Fleet Membership ID" at bounding box center [312, 187] width 142 height 15
drag, startPoint x: 311, startPoint y: 204, endPoint x: 242, endPoint y: 189, distance: 70.9
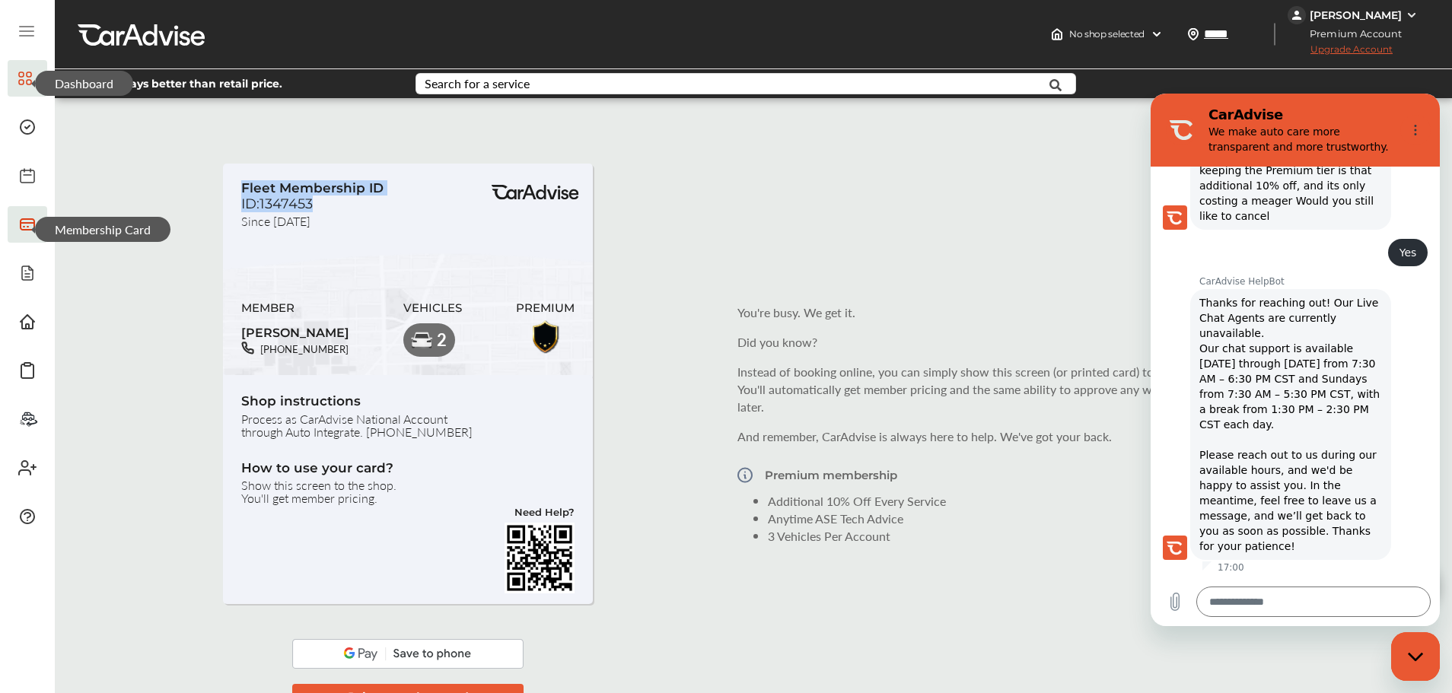
click at [242, 189] on div "Fleet Membership ID ID:1347453 Since [DATE]" at bounding box center [312, 202] width 142 height 45
copy div "Fleet Membership ID ID:1347453"
type textarea "*"
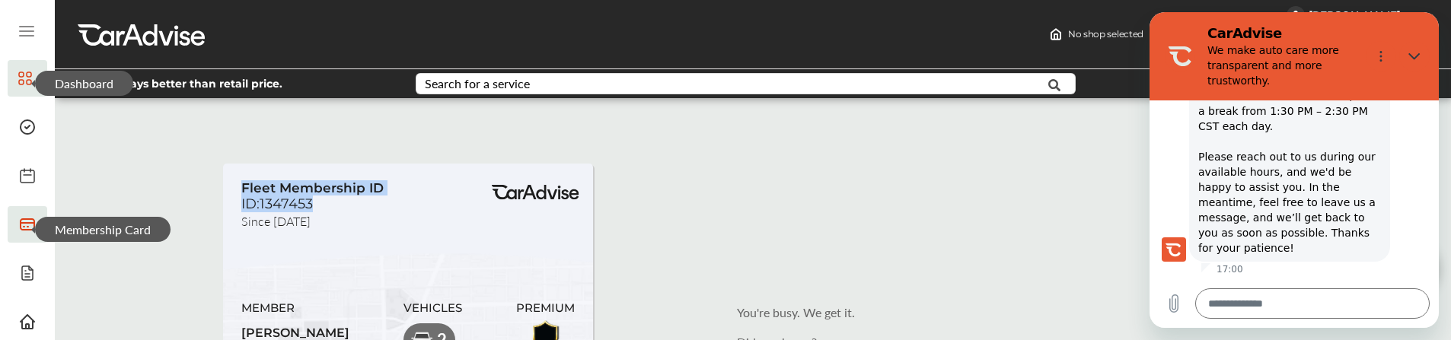
scroll to position [734, 0]
